Goal: Task Accomplishment & Management: Manage account settings

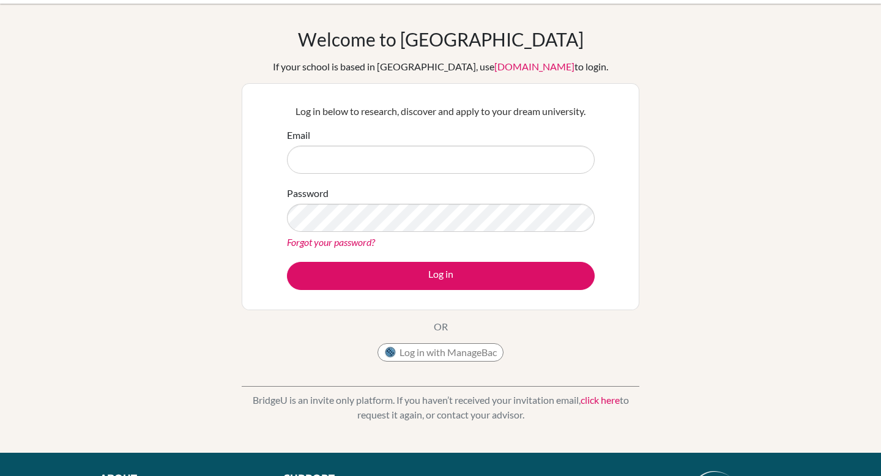
scroll to position [34, 0]
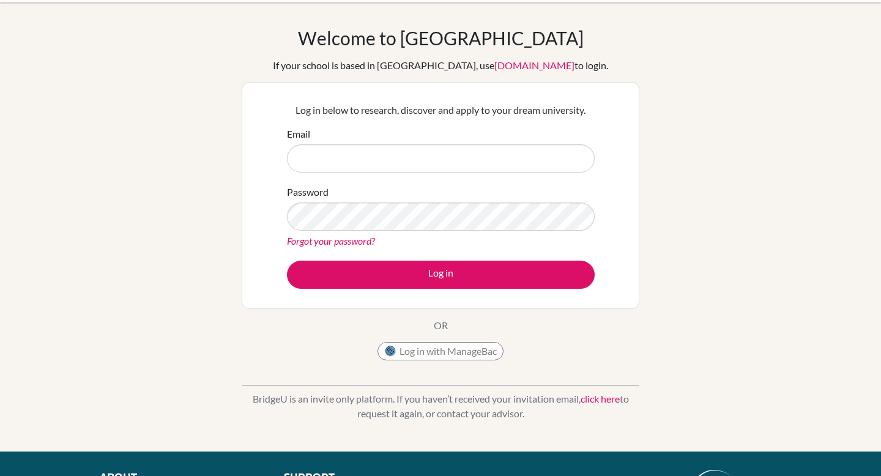
click at [332, 166] on input "Email" at bounding box center [441, 158] width 308 height 28
type input "[PERSON_NAME][EMAIL_ADDRESS][DOMAIN_NAME]"
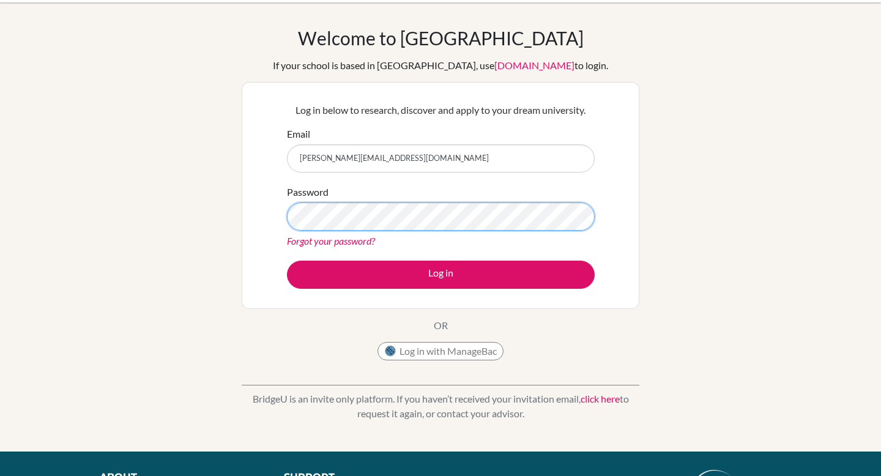
click at [287, 261] on button "Log in" at bounding box center [441, 275] width 308 height 28
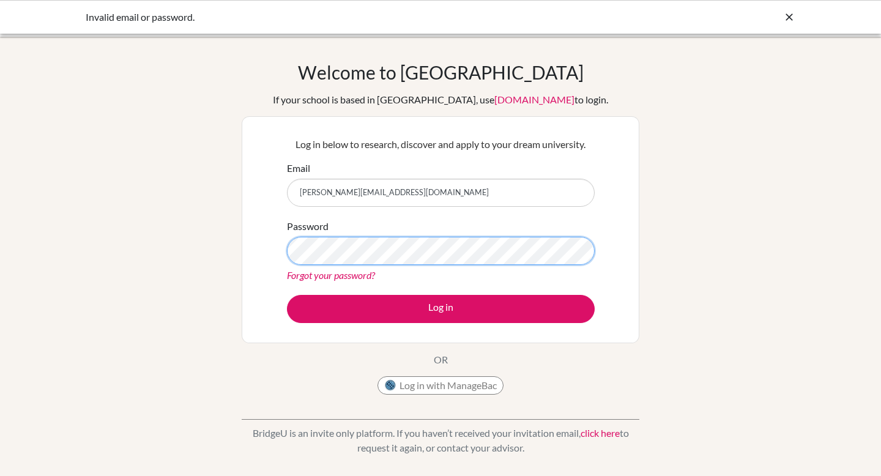
click at [287, 295] on button "Log in" at bounding box center [441, 309] width 308 height 28
click at [364, 190] on input "[PERSON_NAME][EMAIL_ADDRESS][DOMAIN_NAME]" at bounding box center [441, 193] width 308 height 28
type input "d.gutierrez.2026@seishn.com"
click at [287, 295] on button "Log in" at bounding box center [441, 309] width 308 height 28
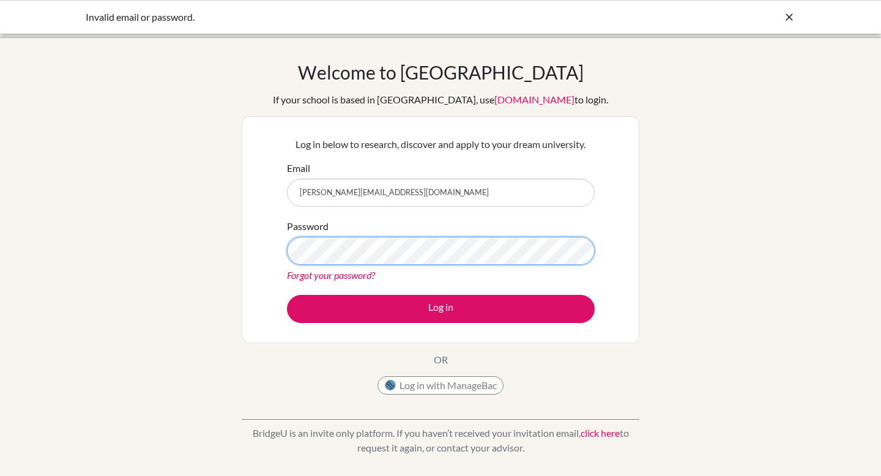
click at [287, 295] on button "Log in" at bounding box center [441, 309] width 308 height 28
click at [345, 280] on link "Forgot your password?" at bounding box center [331, 275] width 88 height 12
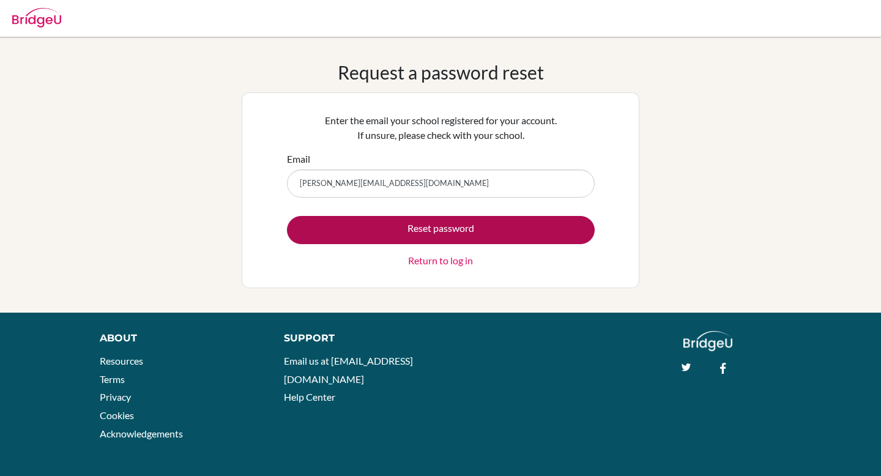
type input "[PERSON_NAME][EMAIL_ADDRESS][DOMAIN_NAME]"
click at [461, 228] on button "Reset password" at bounding box center [441, 230] width 308 height 28
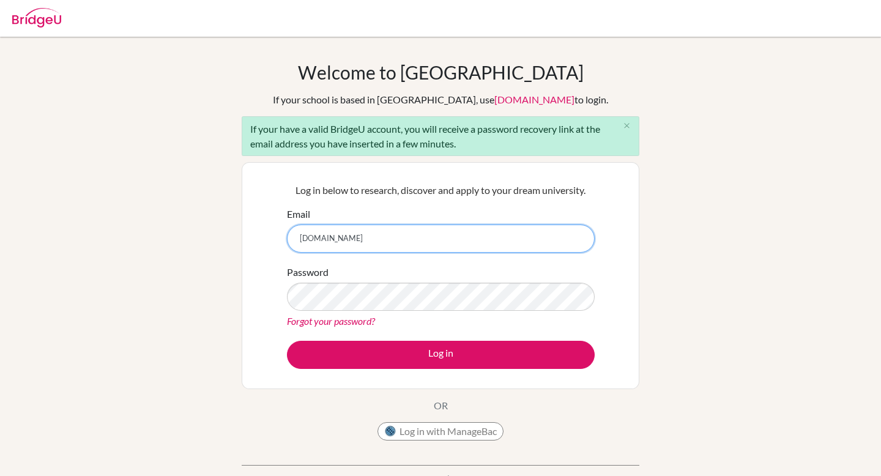
type input "[PERSON_NAME][EMAIL_ADDRESS][DOMAIN_NAME]"
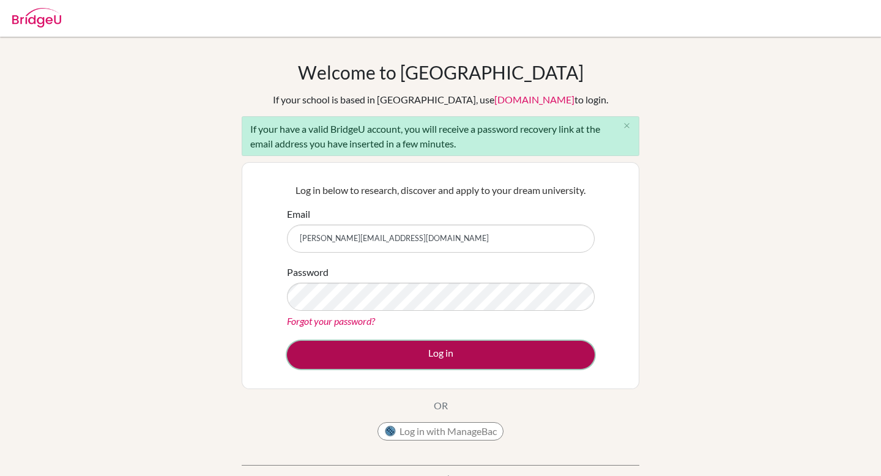
click at [378, 358] on button "Log in" at bounding box center [441, 355] width 308 height 28
